Goal: Transaction & Acquisition: Purchase product/service

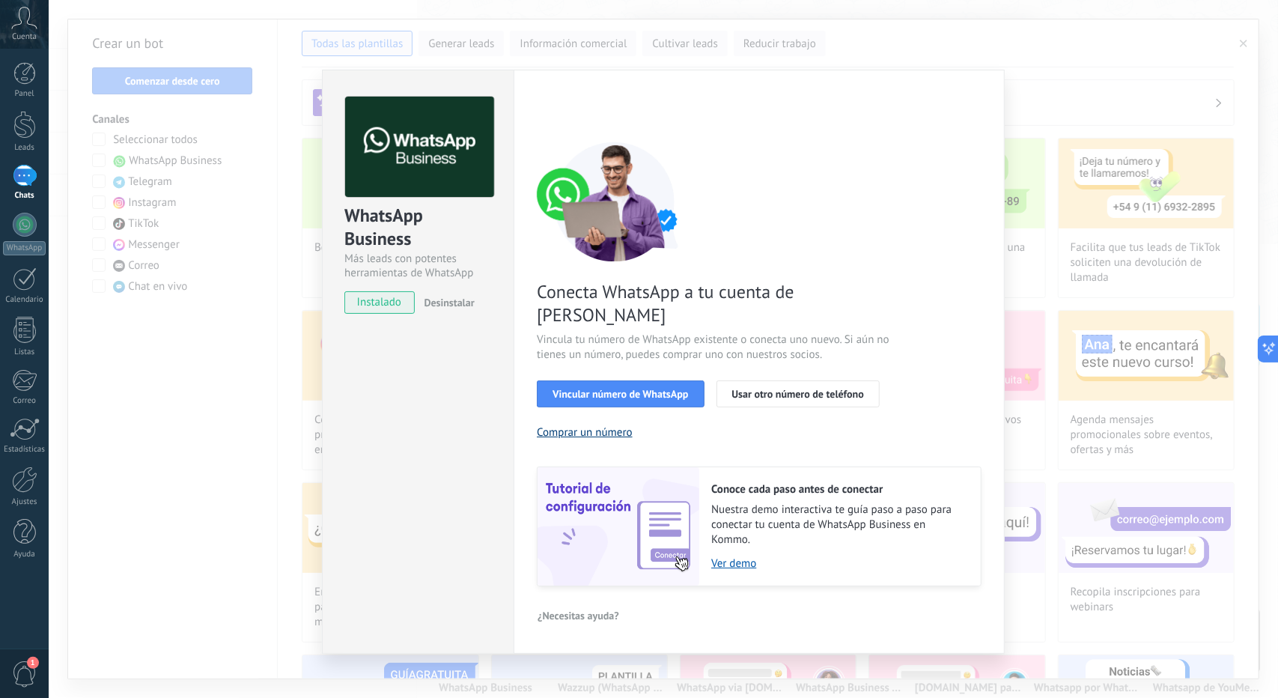
click at [590, 425] on button "Comprar un número" at bounding box center [585, 432] width 96 height 14
click at [252, 450] on div "WhatsApp Business Más leads con potentes herramientas de WhatsApp instalado Des…" at bounding box center [664, 349] width 1230 height 698
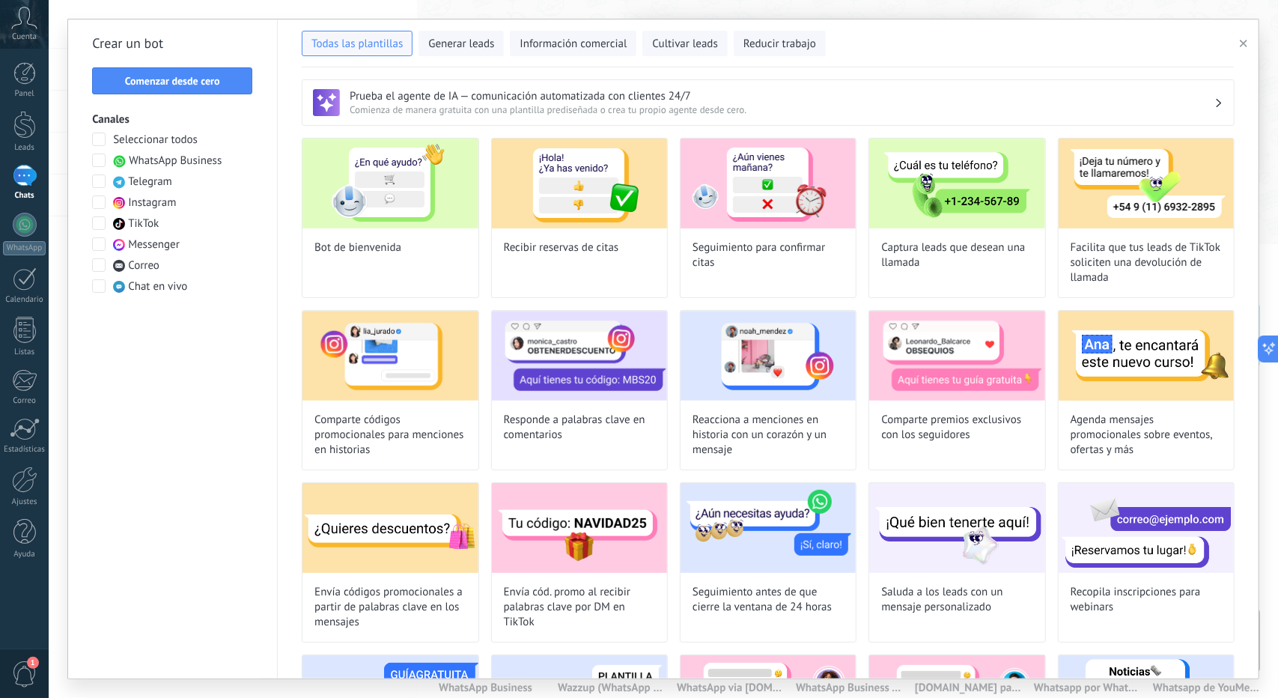
click at [164, 166] on span "WhatsApp Business" at bounding box center [175, 161] width 93 height 15
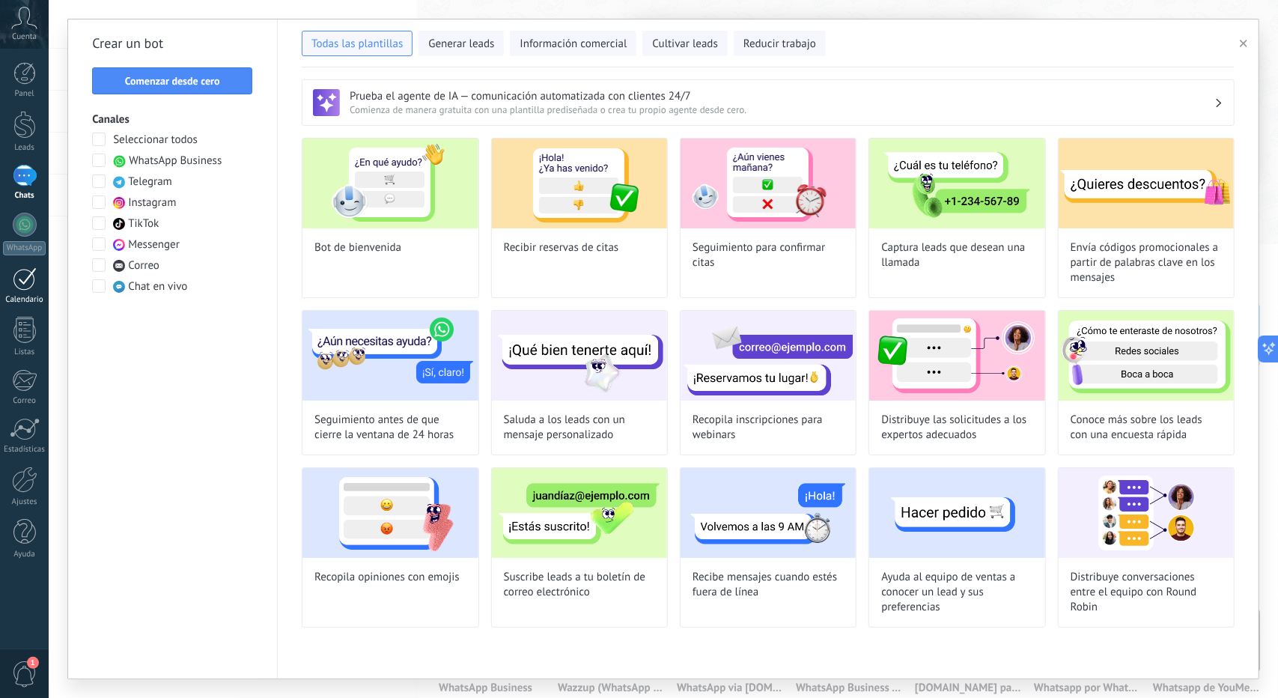
click at [21, 284] on div at bounding box center [25, 278] width 24 height 23
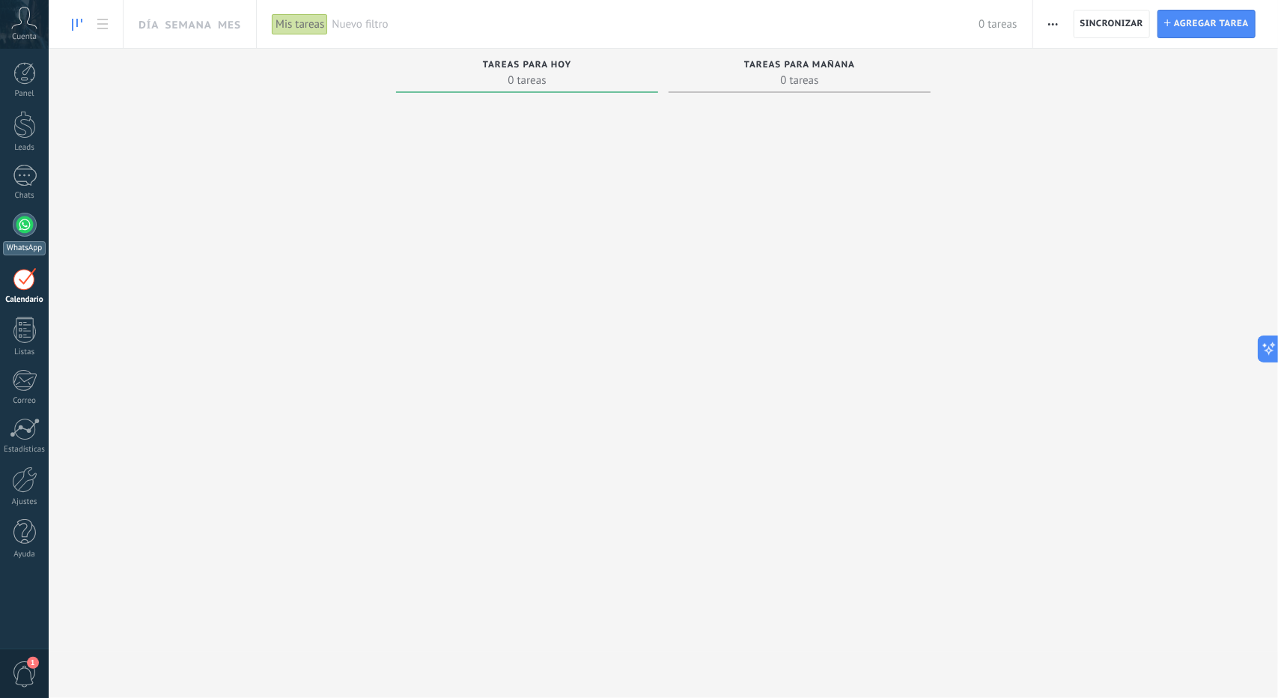
click at [20, 225] on div at bounding box center [25, 225] width 24 height 24
